Goal: Find specific page/section: Find specific page/section

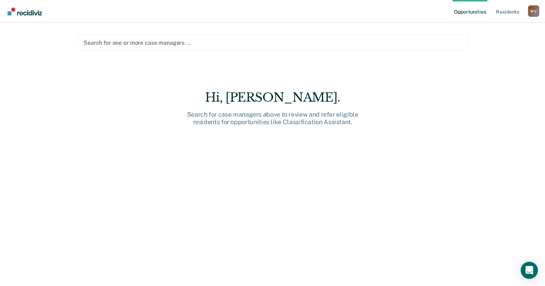
click at [189, 43] on div at bounding box center [273, 43] width 378 height 8
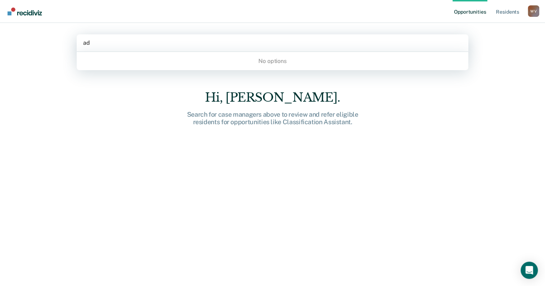
type input "a"
type input "f"
type input "s"
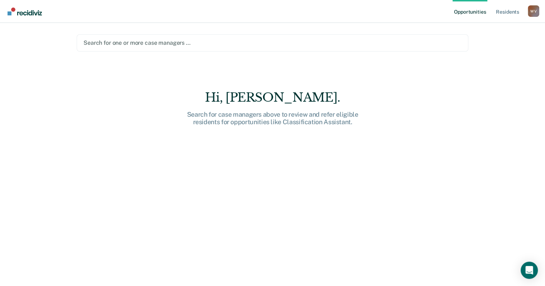
click at [190, 44] on div at bounding box center [273, 43] width 378 height 8
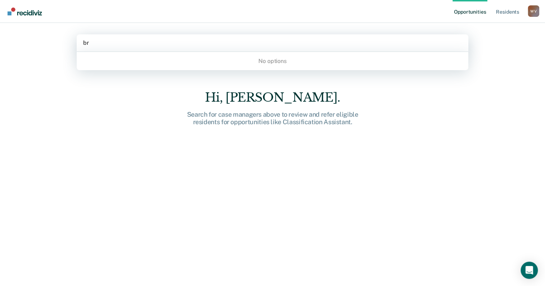
type input "b"
click at [501, 13] on link "Resident s" at bounding box center [508, 11] width 26 height 23
